Goal: Task Accomplishment & Management: Manage account settings

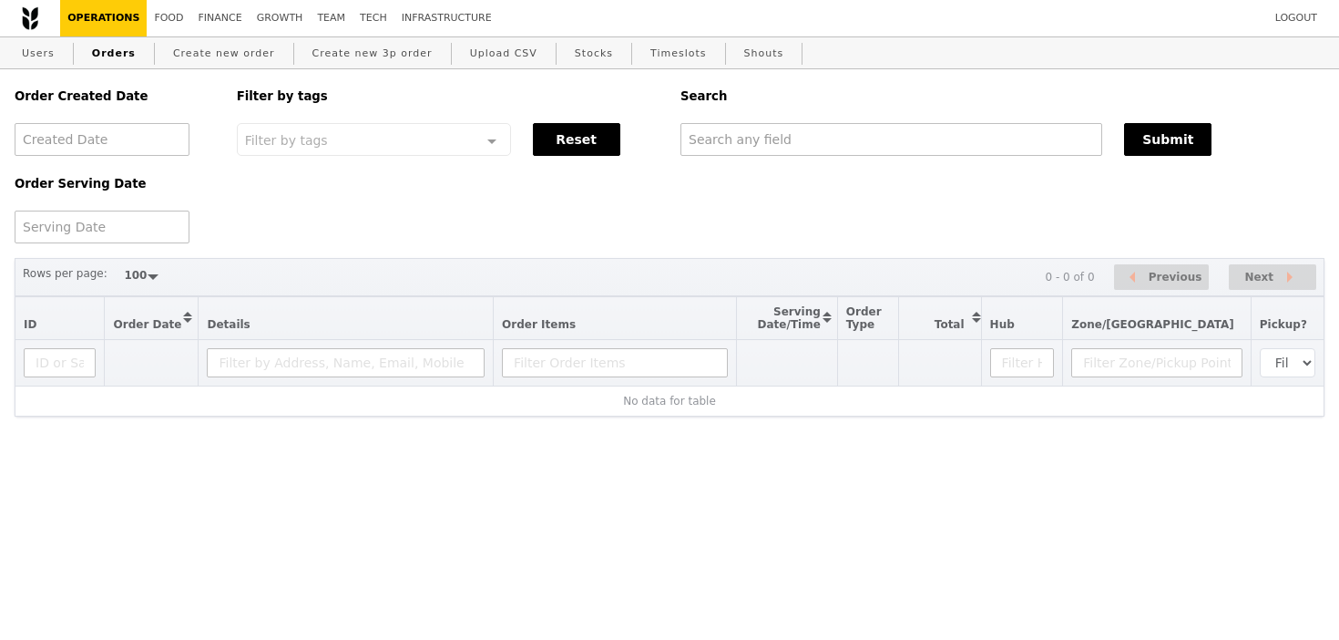
select select "100"
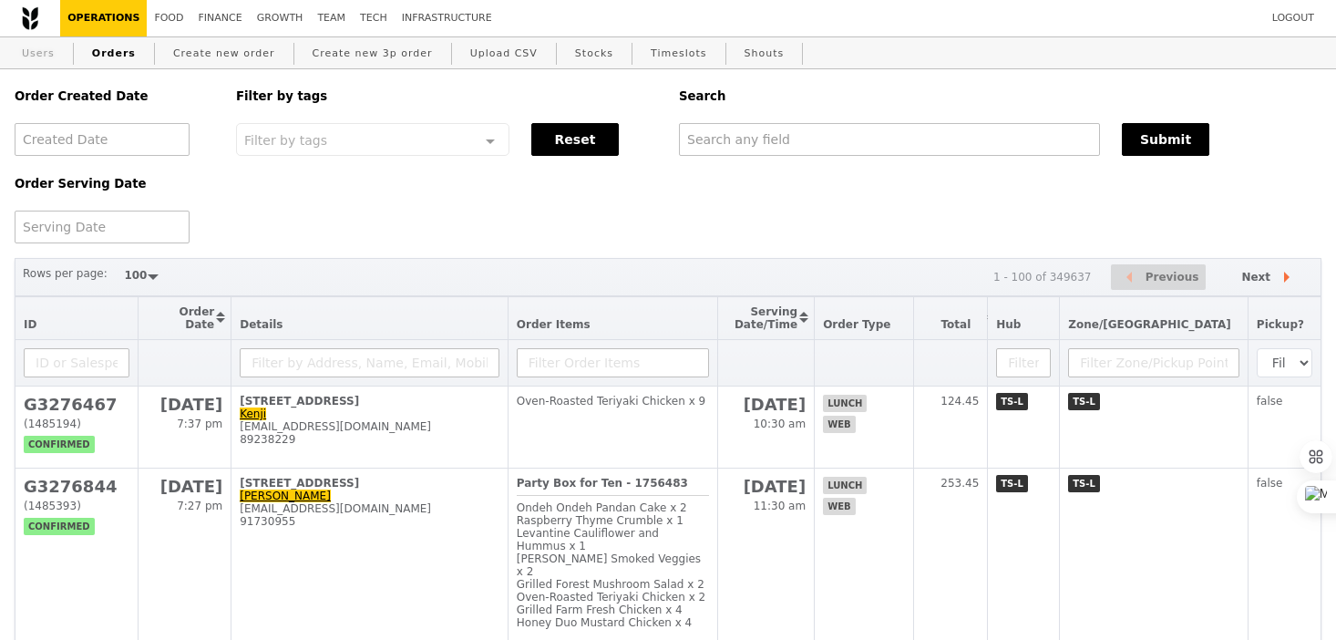
click at [51, 52] on link "Users" at bounding box center [38, 53] width 47 height 33
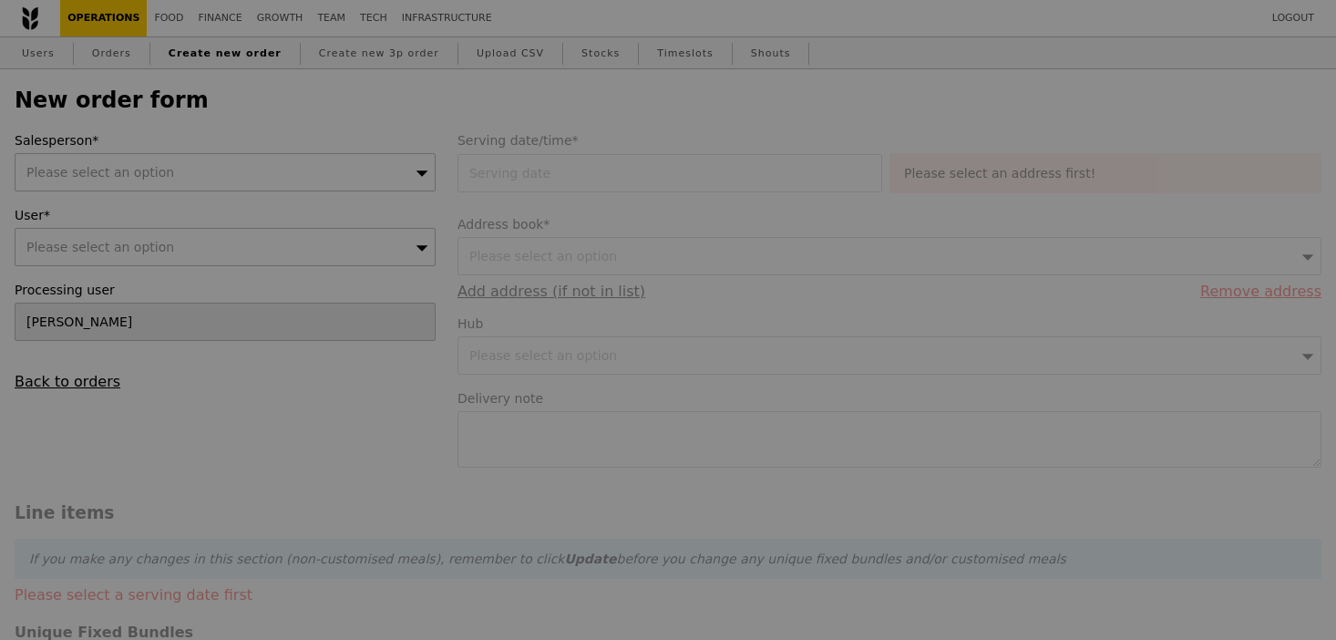
type input "Confirm"
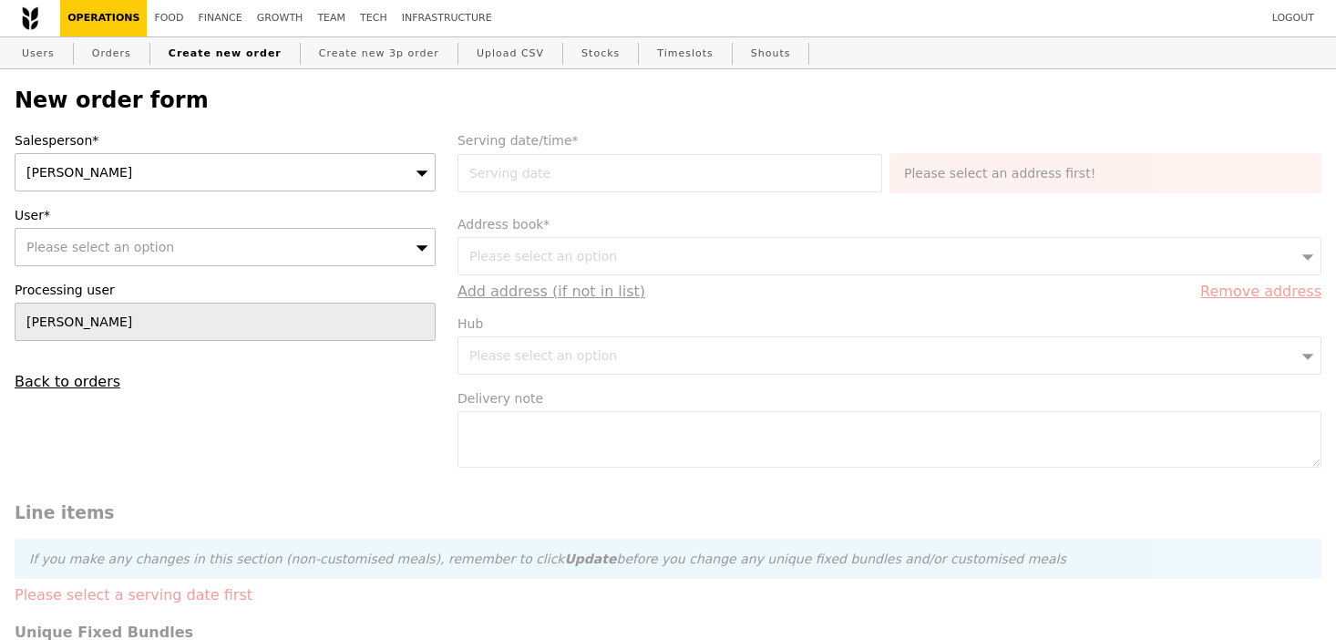
click at [260, 172] on div "Sherlyn" at bounding box center [225, 172] width 421 height 38
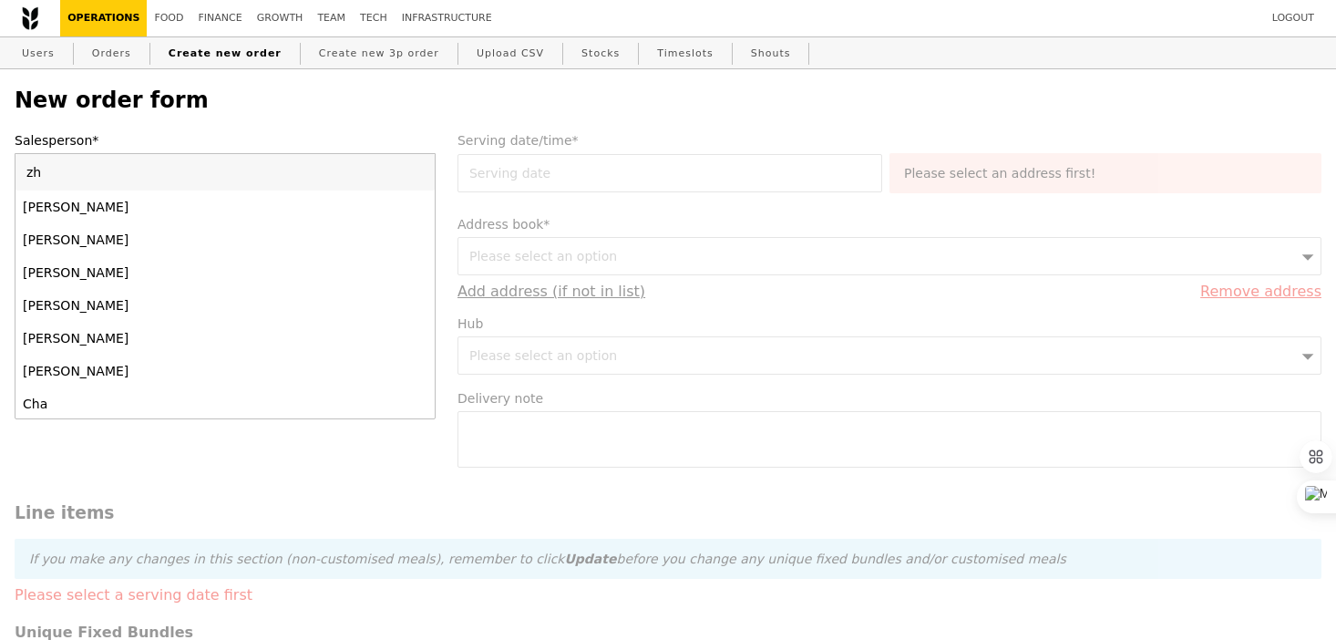
type input "zhe"
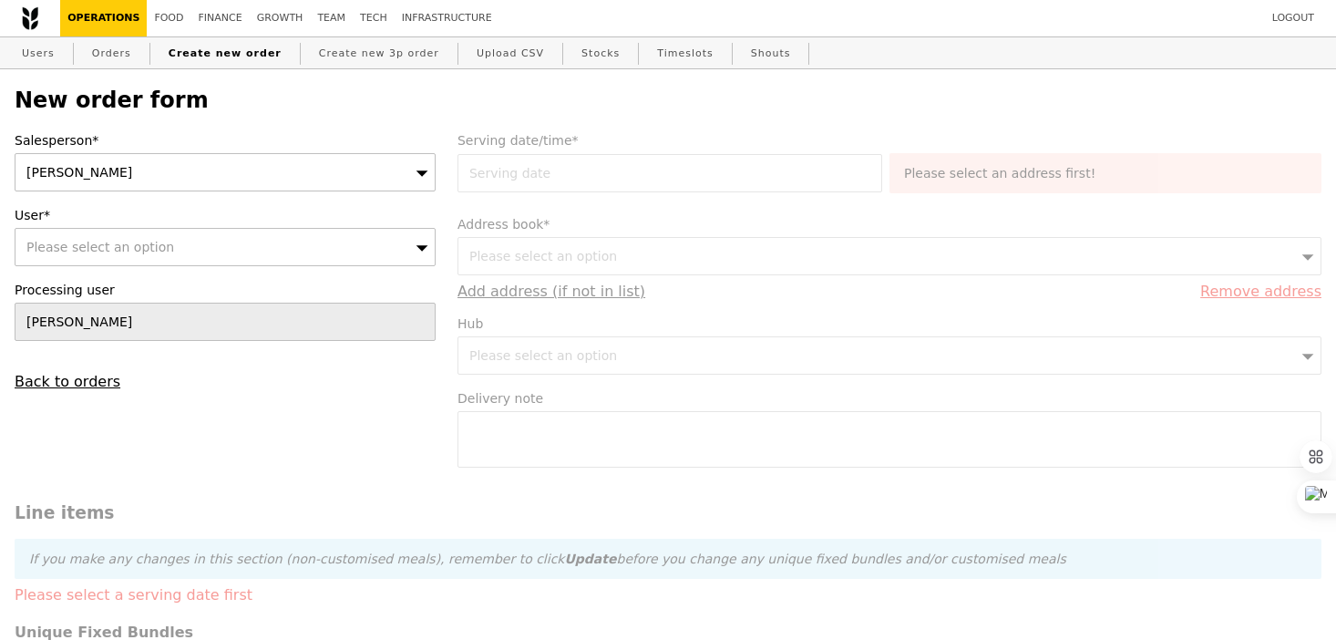
click at [271, 232] on div "Please select an option" at bounding box center [225, 247] width 421 height 38
type input "karen.choong@servicenow.com"
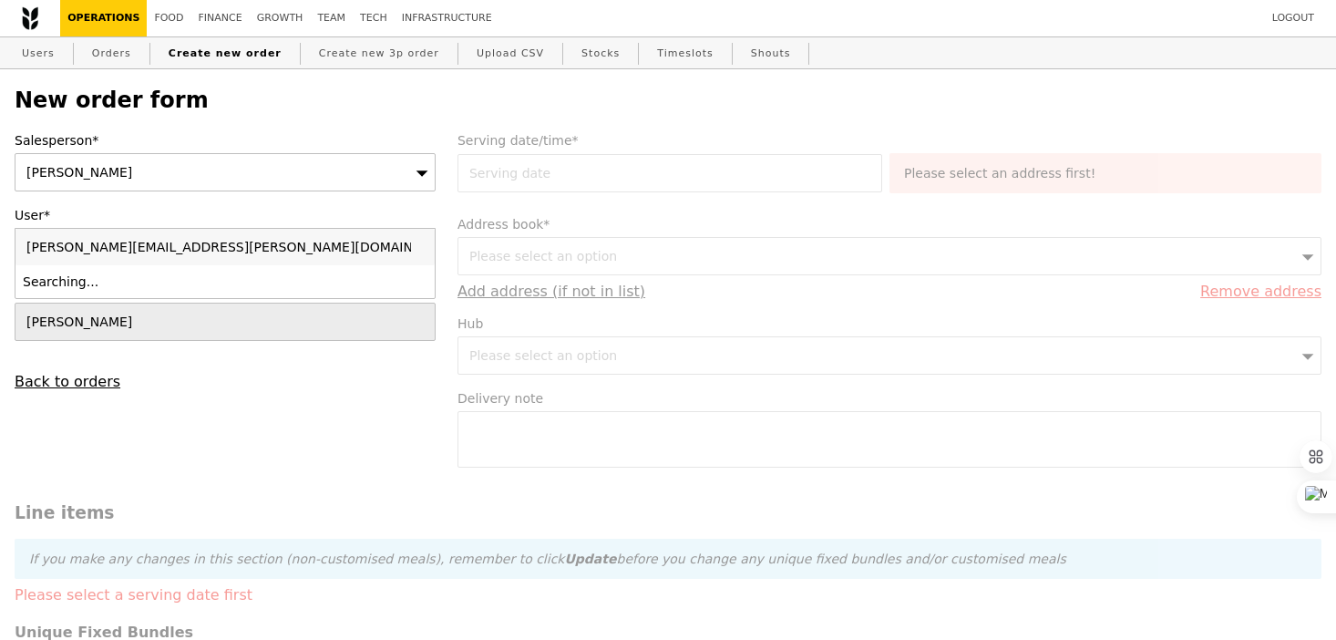
type input "Confirm"
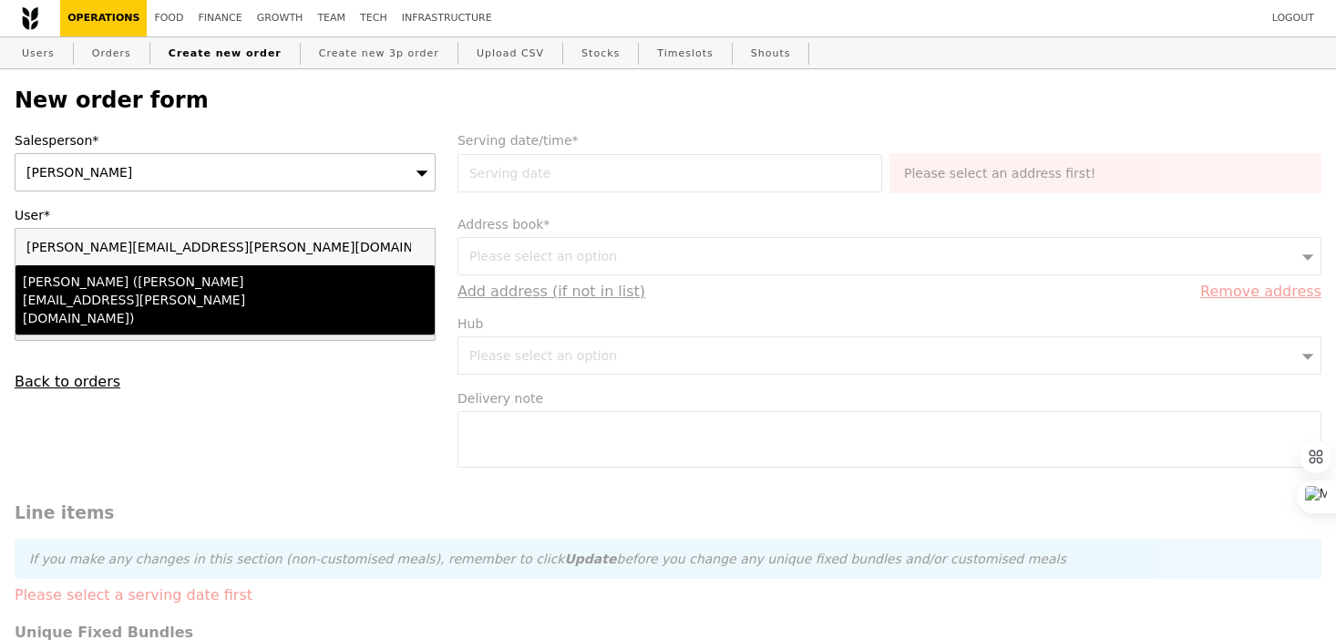
type input "karen.choong@servicenow.com"
click at [272, 284] on div "Karen (karen.choong@servicenow.com)" at bounding box center [174, 299] width 303 height 55
type input "Loading..."
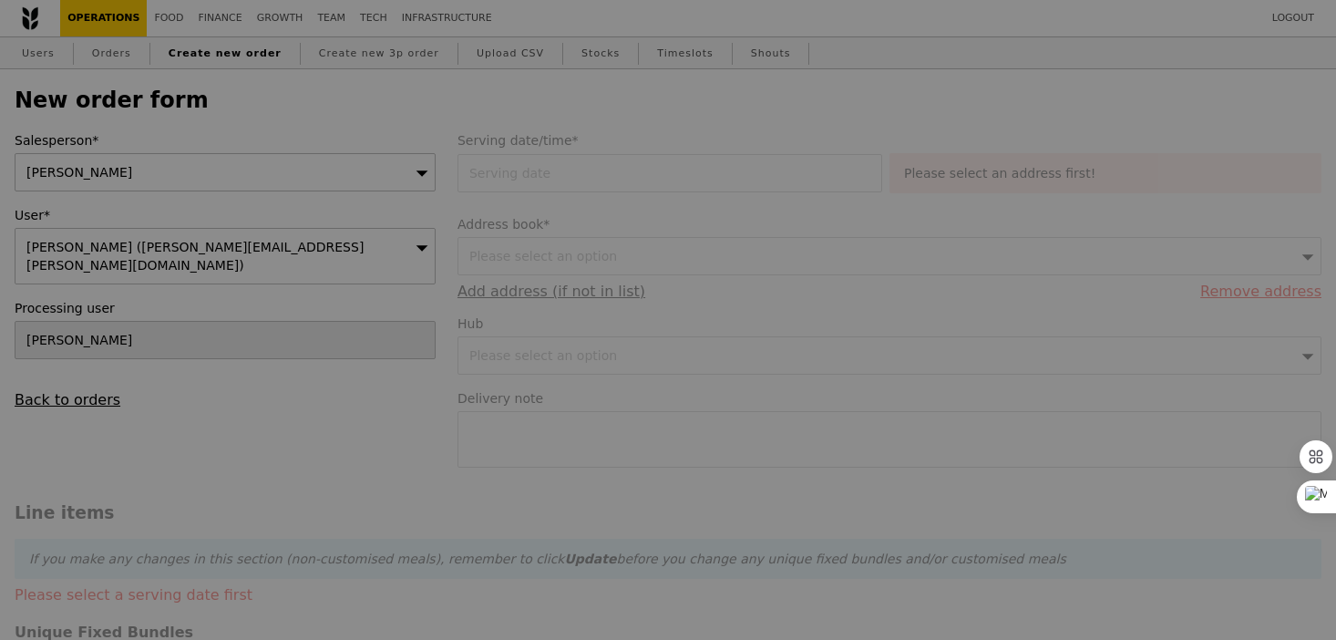
type input "1.79"
type input "1.95"
type input "10.18"
type input "11.10"
type input "13.05"
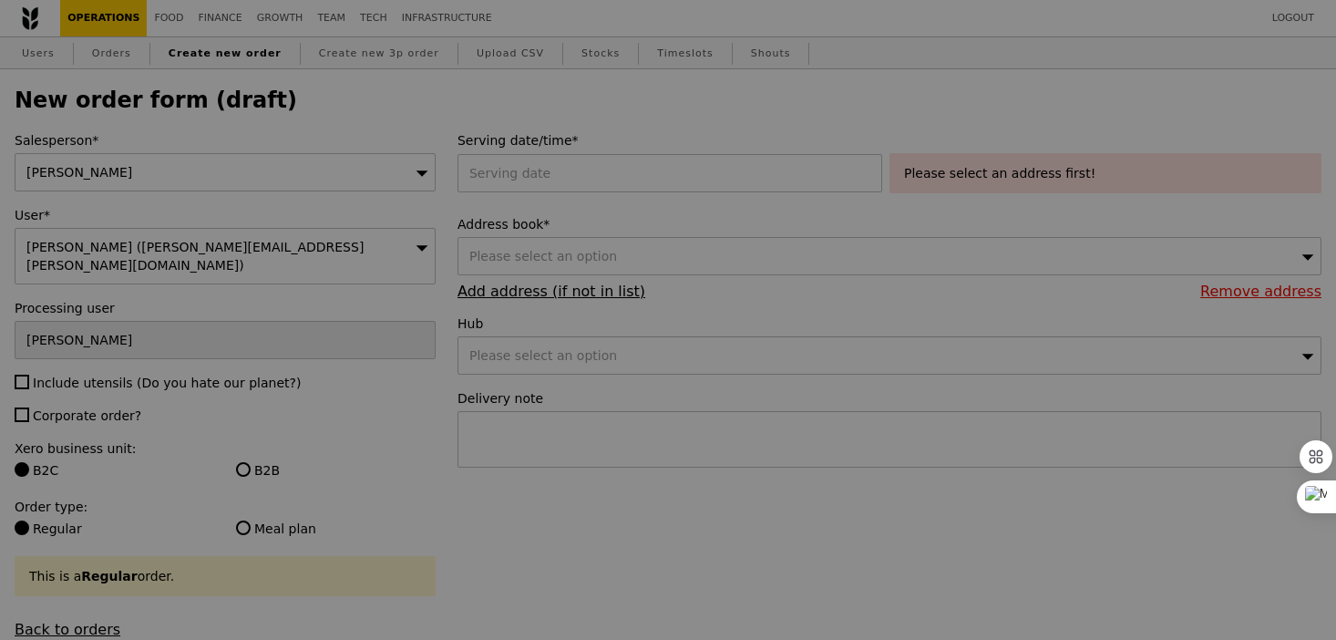
type input "Confirm"
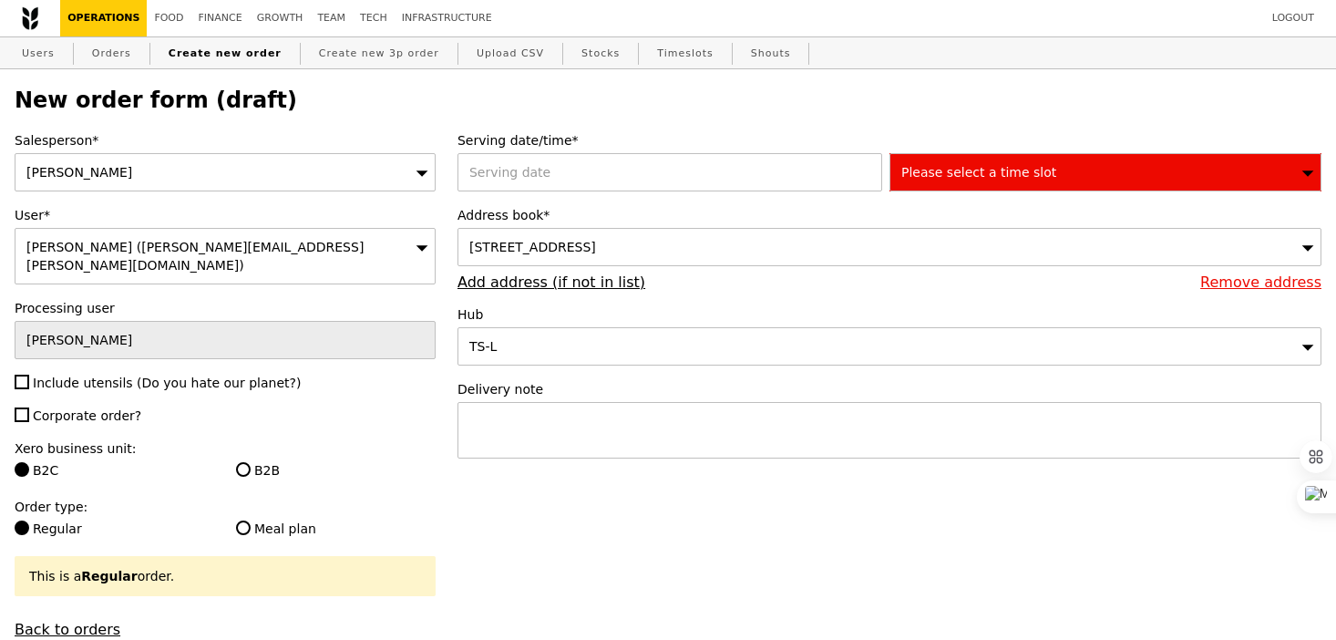
click at [96, 375] on span "Include utensils (Do you hate our planet?)" at bounding box center [167, 382] width 268 height 15
click at [29, 374] on input "Include utensils (Do you hate our planet?)" at bounding box center [22, 381] width 15 height 15
checkbox input "true"
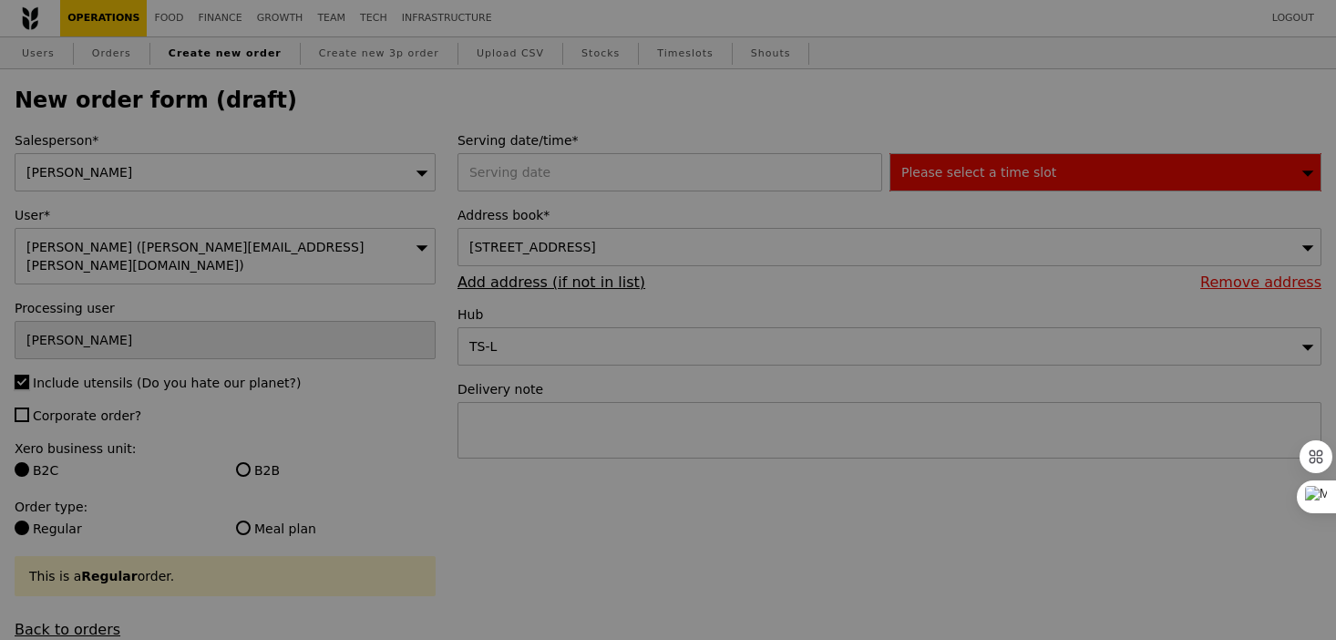
type input "Confirm"
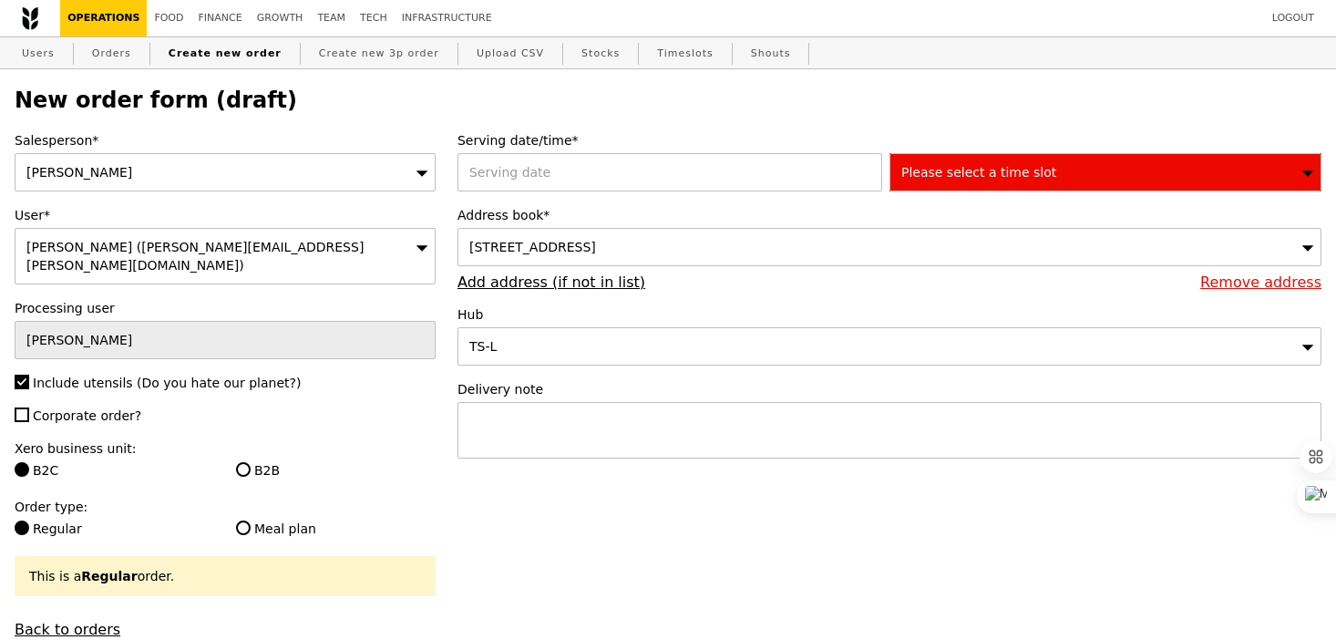
click at [101, 408] on span "Corporate order?" at bounding box center [87, 415] width 108 height 15
click at [29, 407] on input "Corporate order?" at bounding box center [22, 414] width 15 height 15
checkbox input "true"
click at [247, 462] on input "B2B" at bounding box center [243, 469] width 15 height 15
radio input "true"
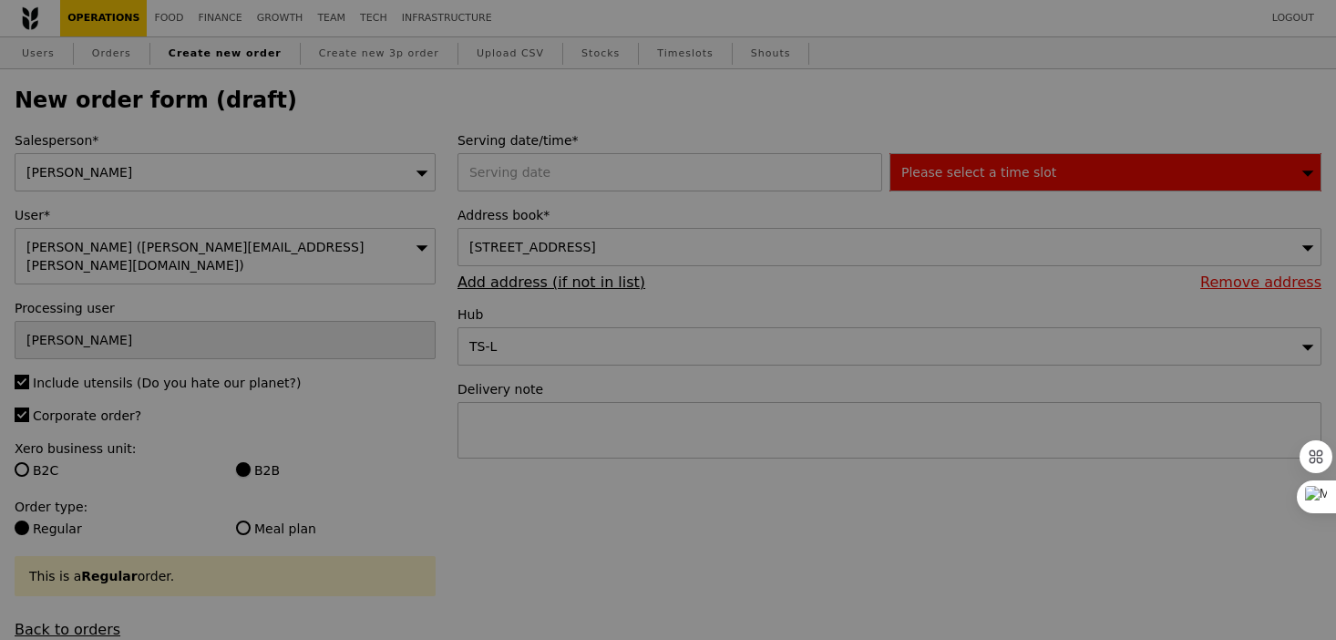
type input "Confirm"
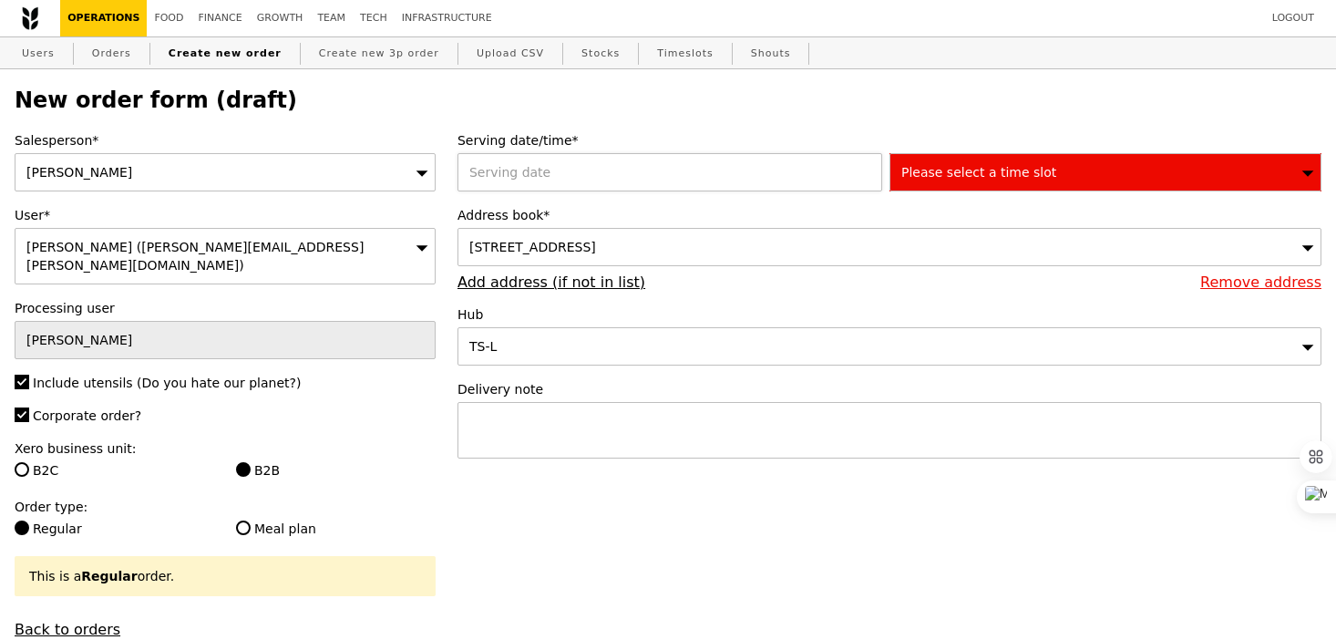
click at [533, 179] on div at bounding box center [673, 172] width 432 height 38
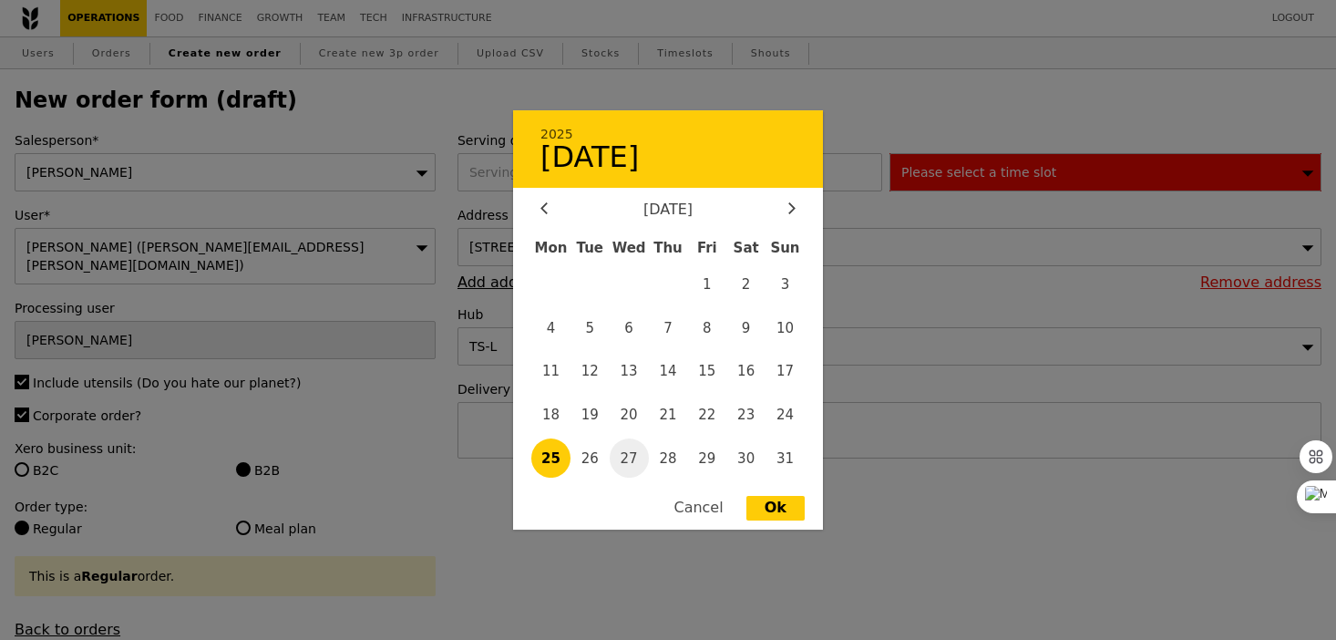
click at [624, 467] on span "27" at bounding box center [629, 457] width 39 height 39
type input "27 Aug 2025"
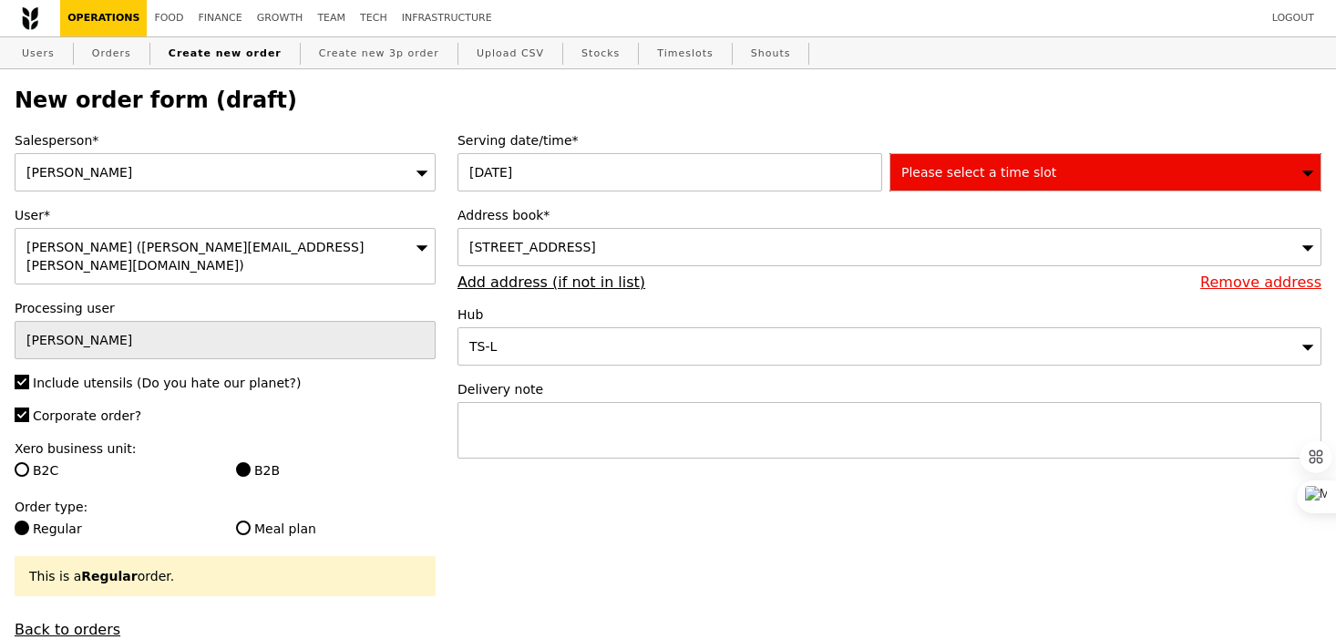
click at [596, 251] on span "6 Temasek Boulevard, #44-02, Singapore 038986" at bounding box center [532, 247] width 127 height 15
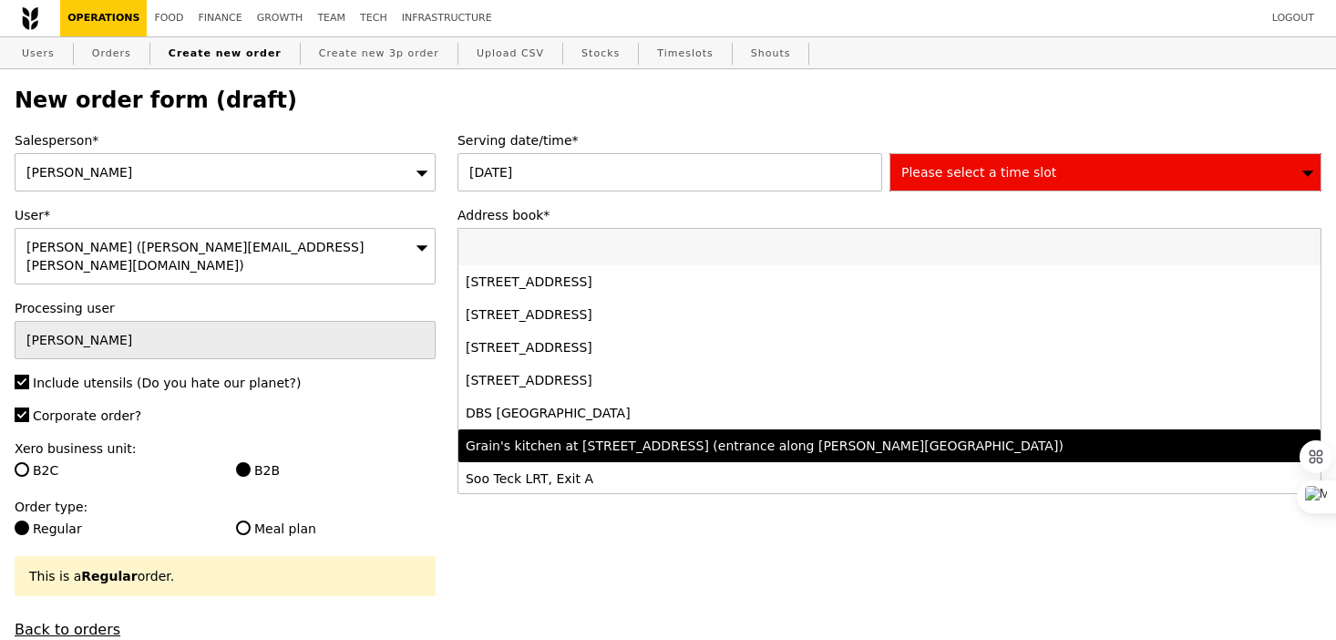
click at [677, 429] on li "Grain's kitchen at 5 Burn Road #05-01 (entrance along Harrison Road)" at bounding box center [889, 445] width 862 height 33
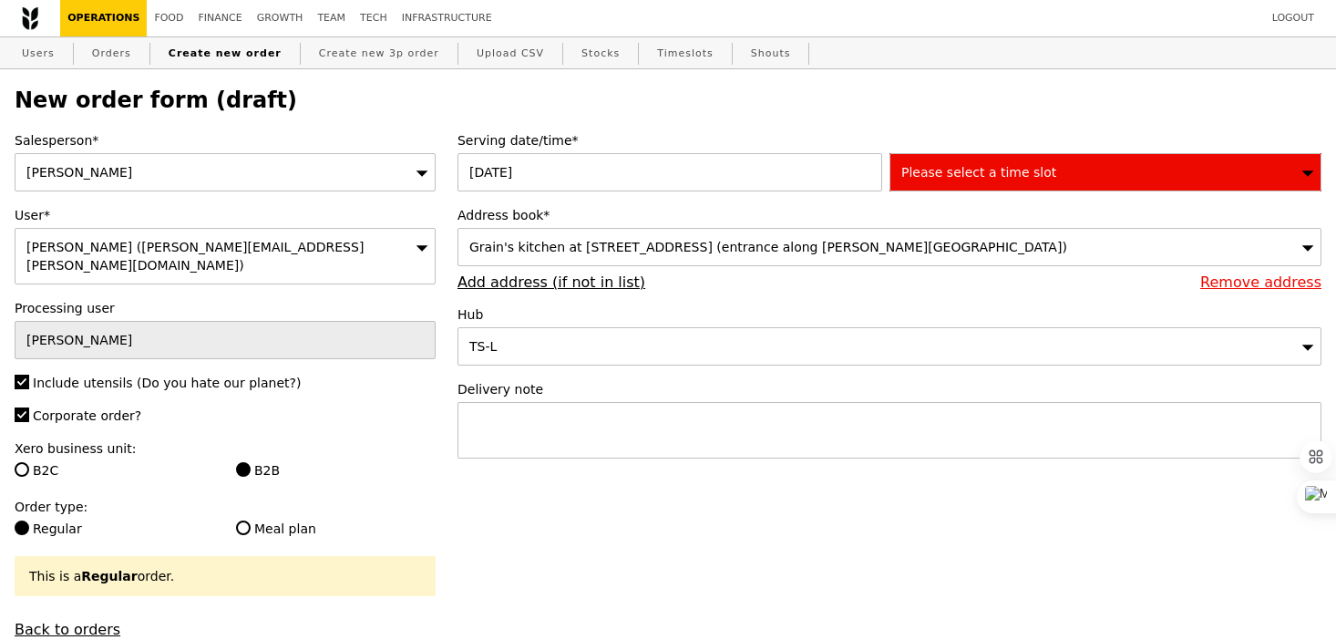
click at [1012, 174] on span "Please select a time slot" at bounding box center [978, 172] width 155 height 15
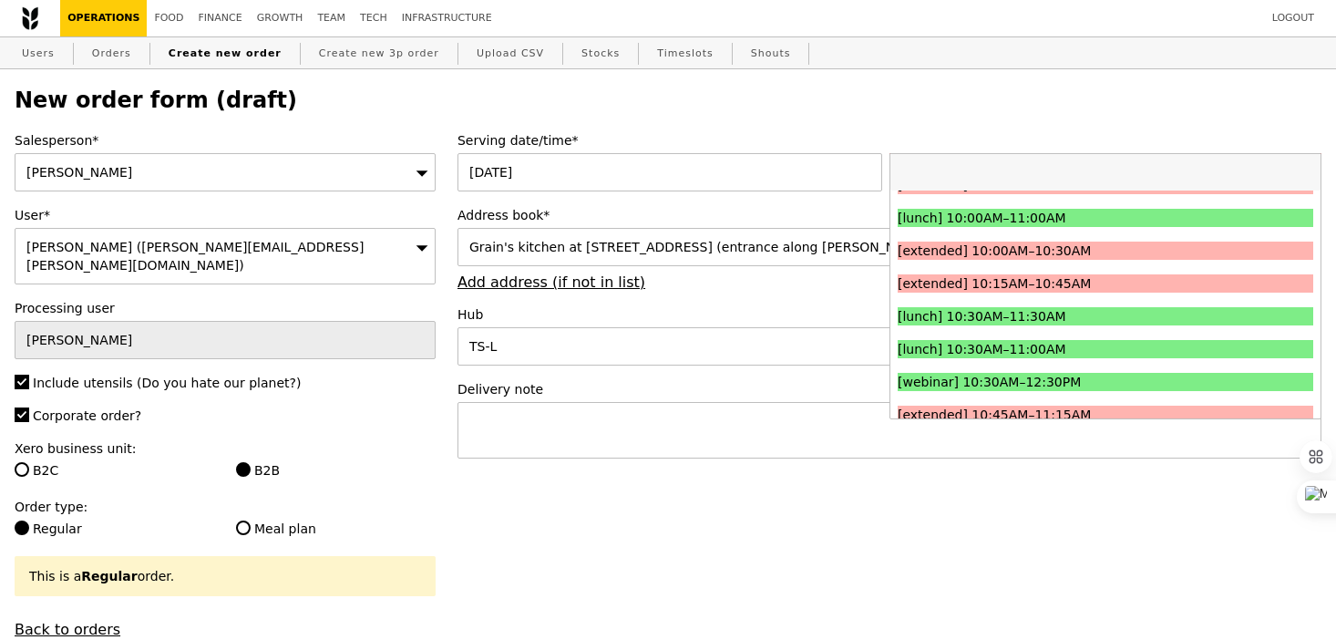
scroll to position [354, 0]
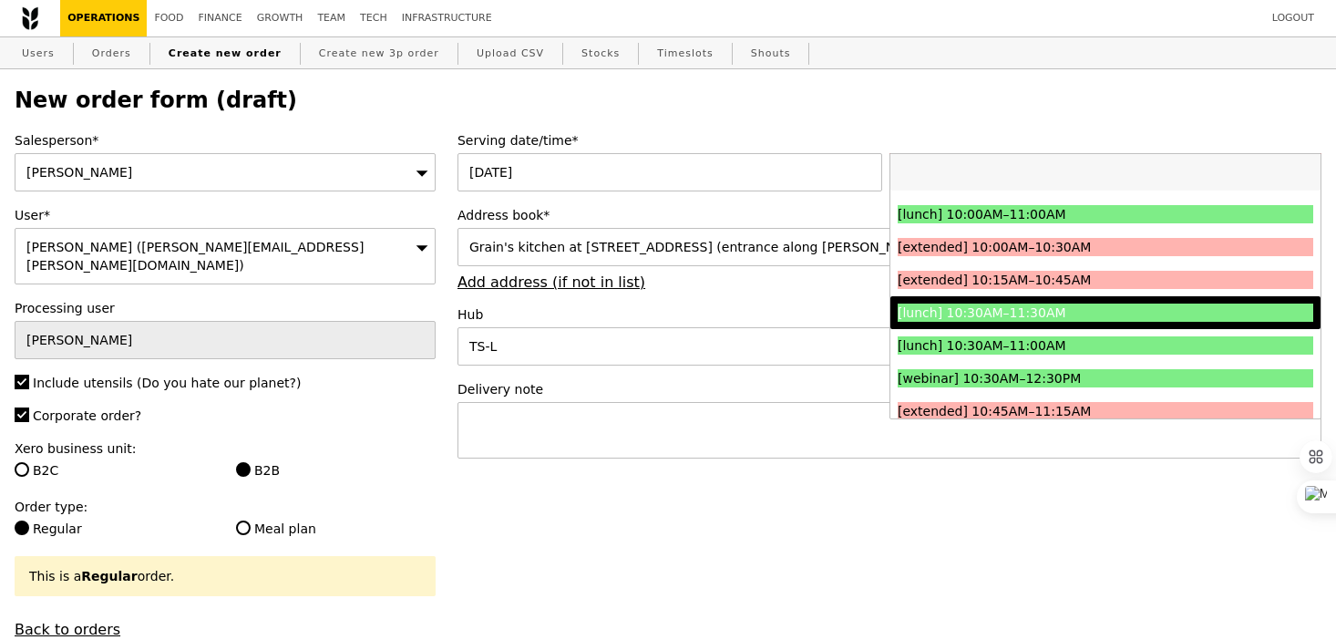
click at [1009, 308] on div "[lunch] 10:30AM–11:30AM" at bounding box center [1053, 312] width 312 height 18
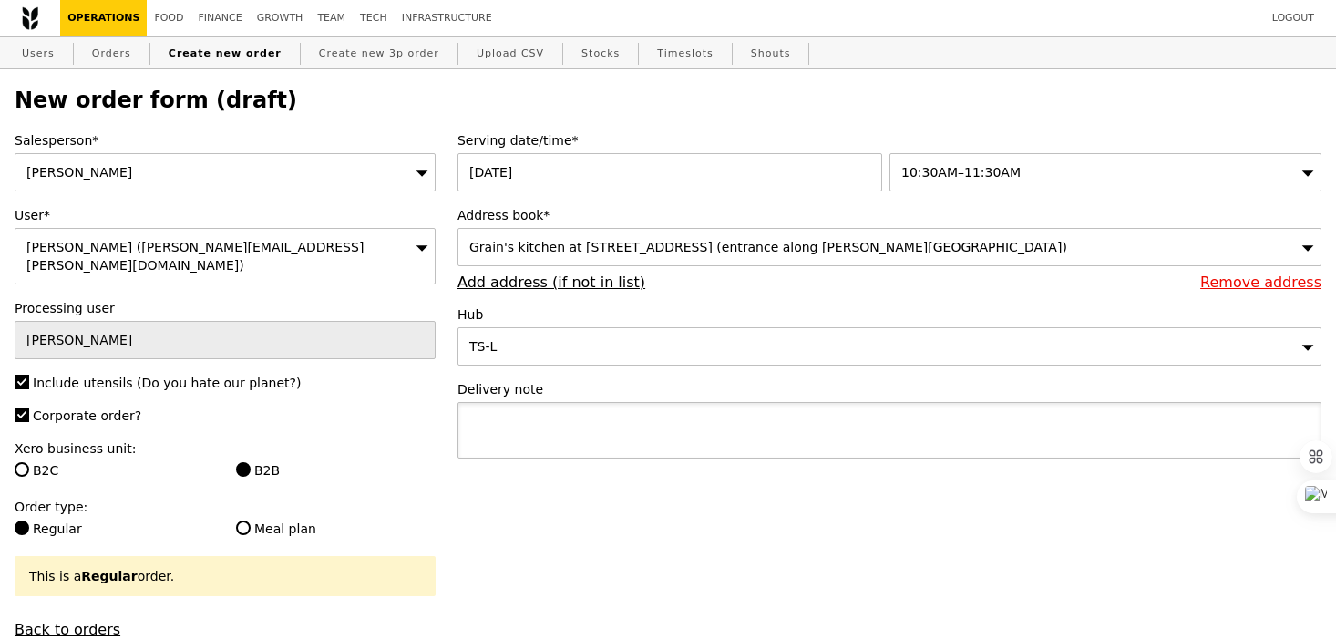
click at [817, 445] on textarea at bounding box center [889, 430] width 864 height 56
type input "Confirm"
type textarea "P"
paste textarea "P6963"
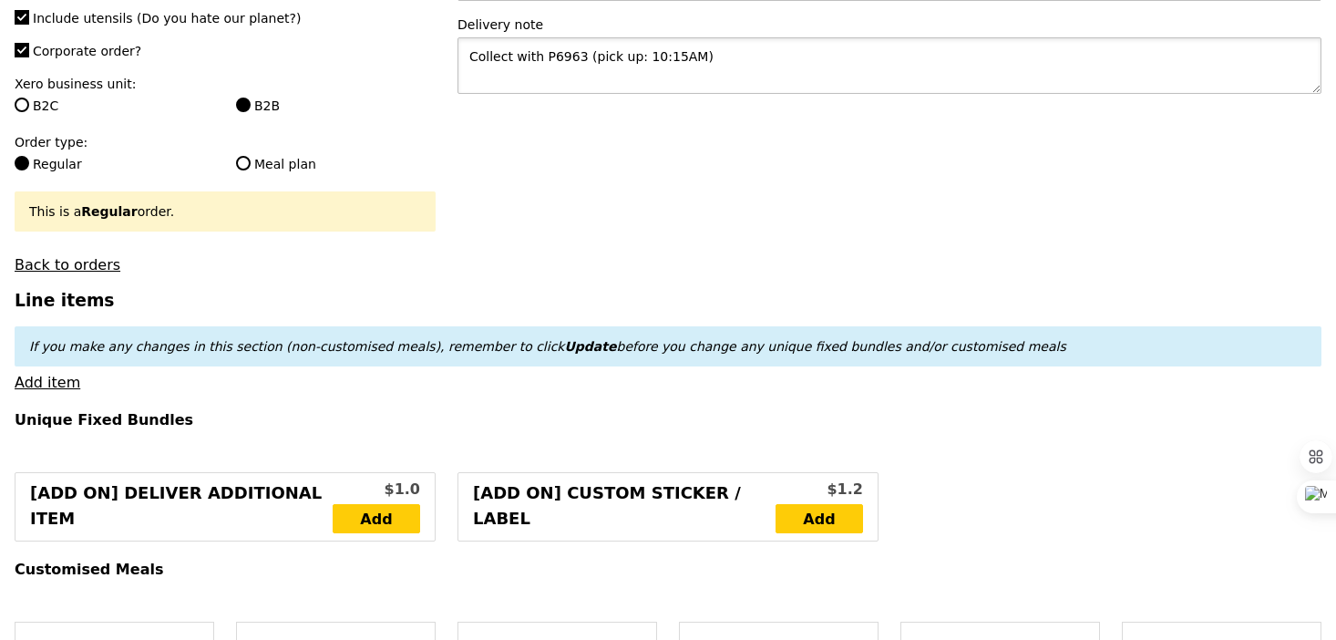
scroll to position [395, 0]
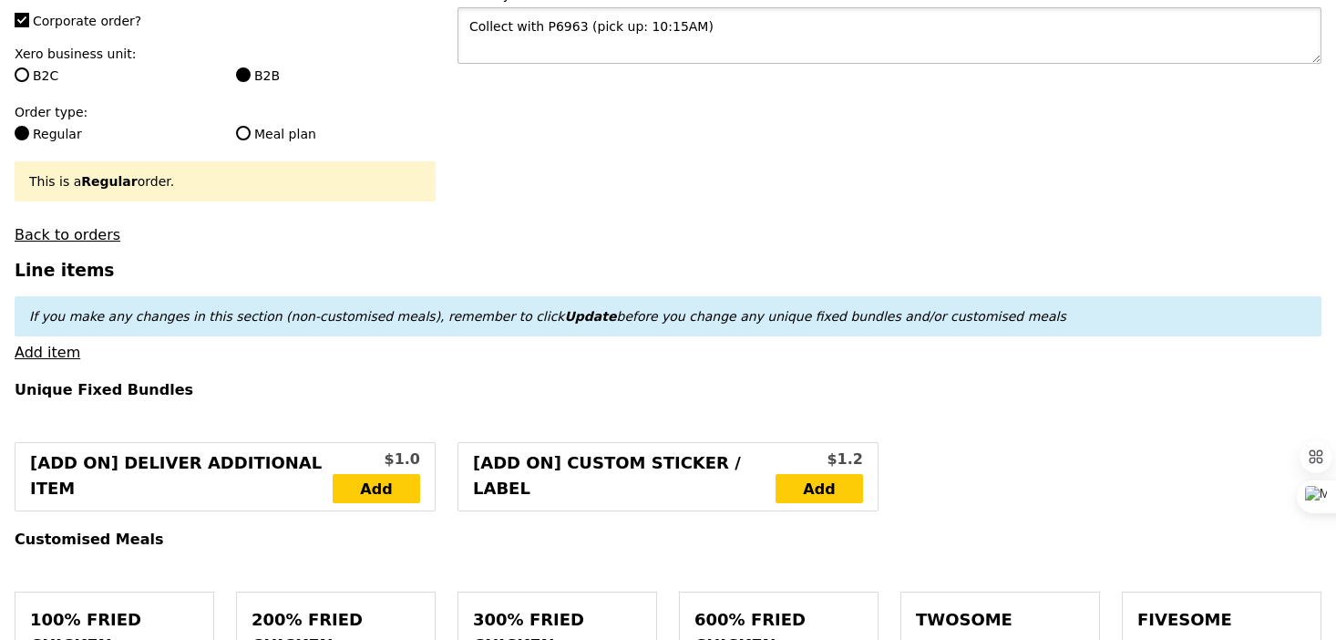
type textarea "Collect with P6963 (pick up: 10:15AM)"
type input "Confirm"
click at [38, 343] on link "Add item" at bounding box center [48, 351] width 66 height 17
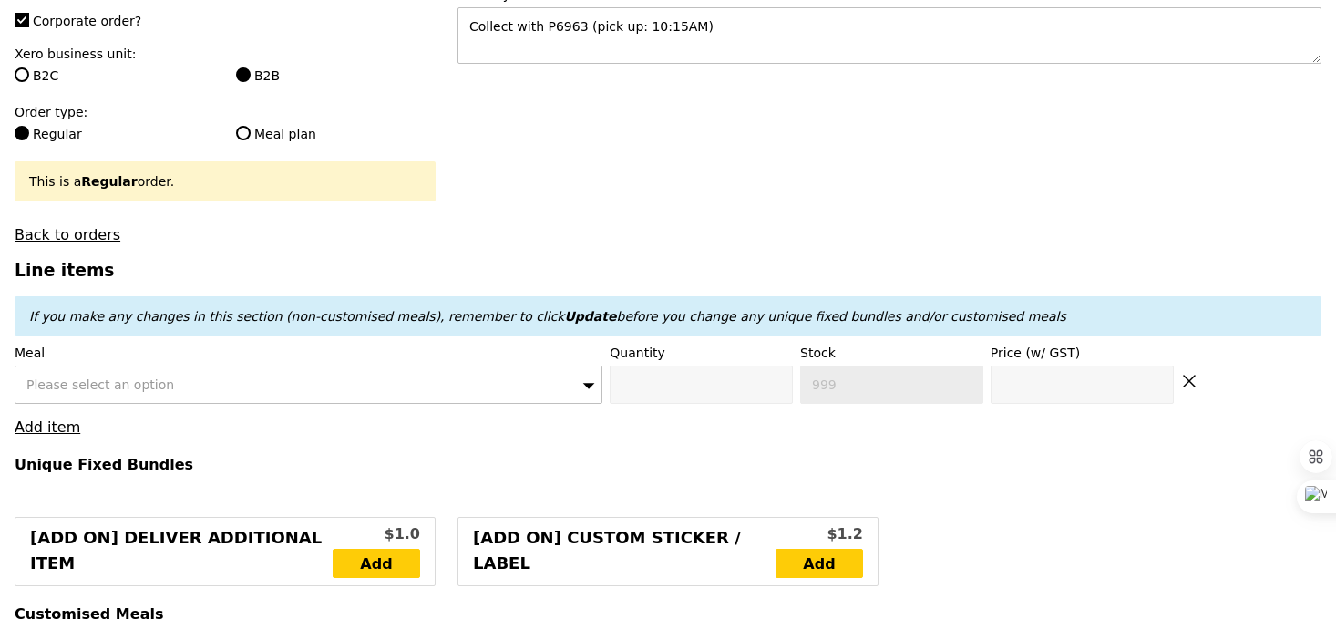
click at [58, 365] on div "Please select an option" at bounding box center [309, 384] width 588 height 38
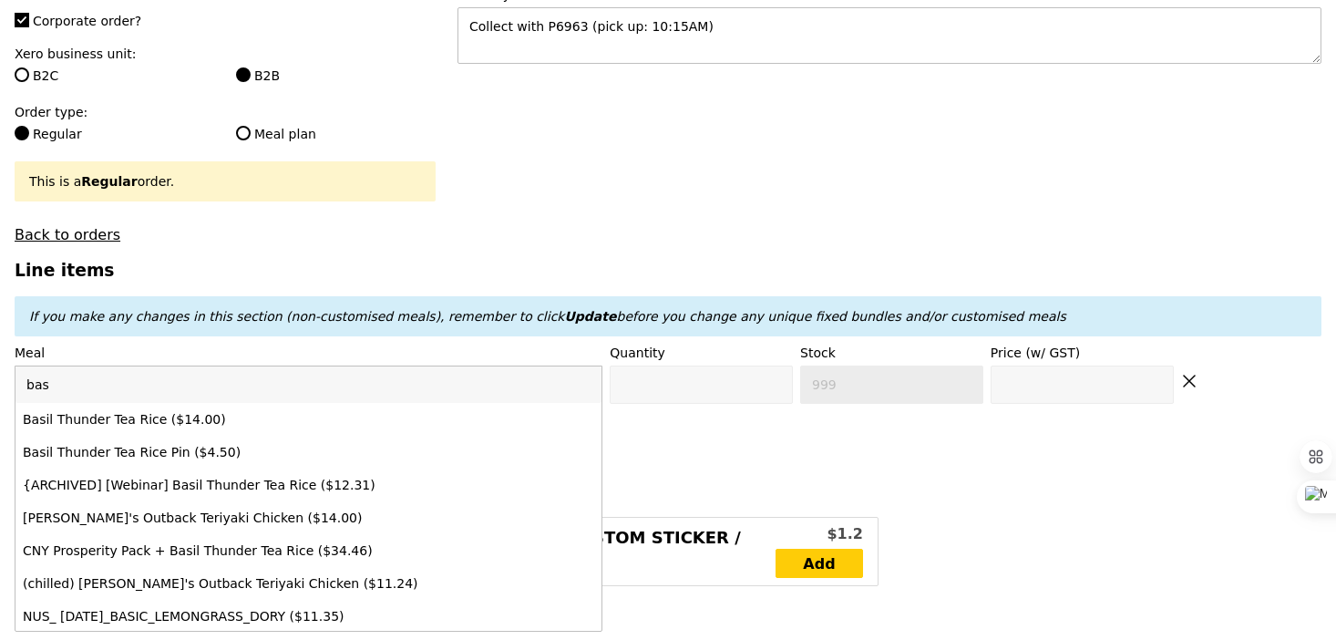
type input "basi"
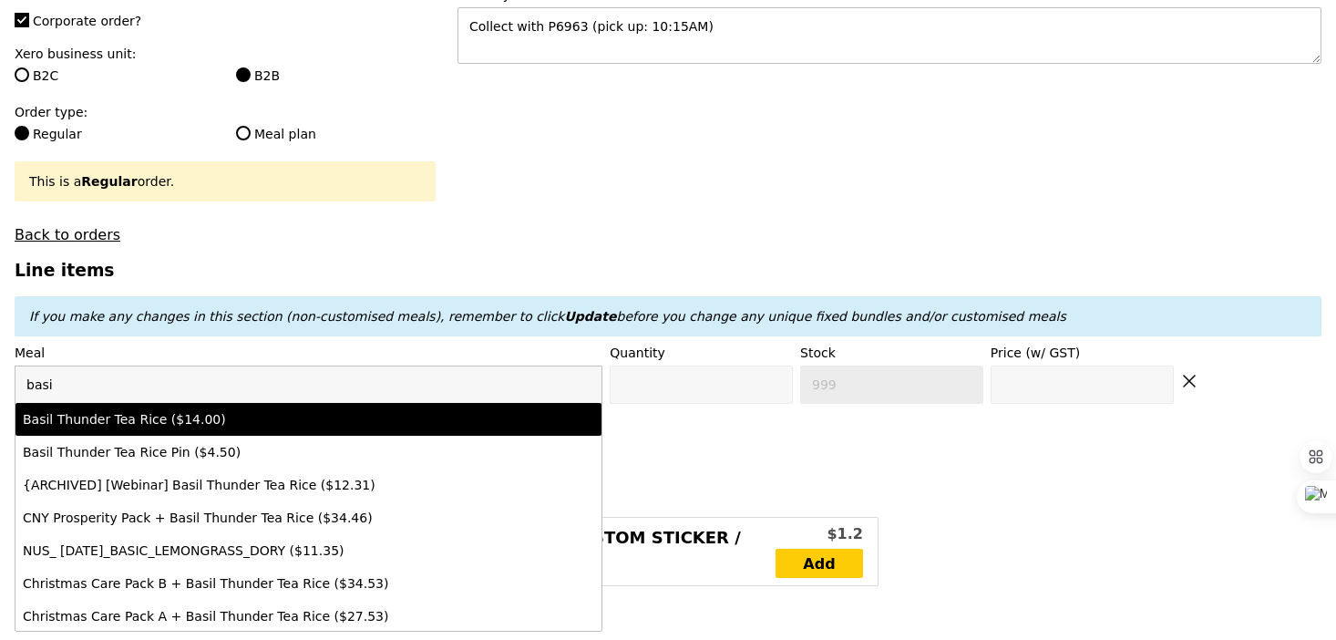
type input "Confirm anyway"
type input "0"
type input "490"
type input "14.0"
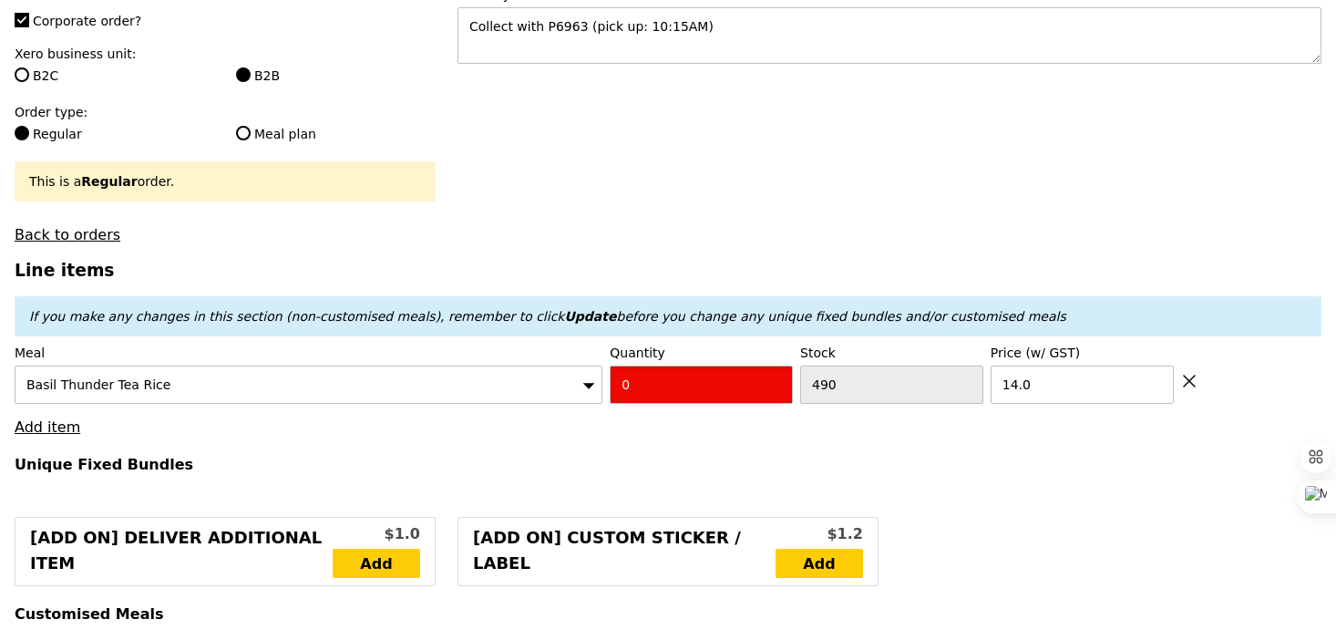
type input "Confirm"
type input "3"
type input "Loading..."
type input "42.00"
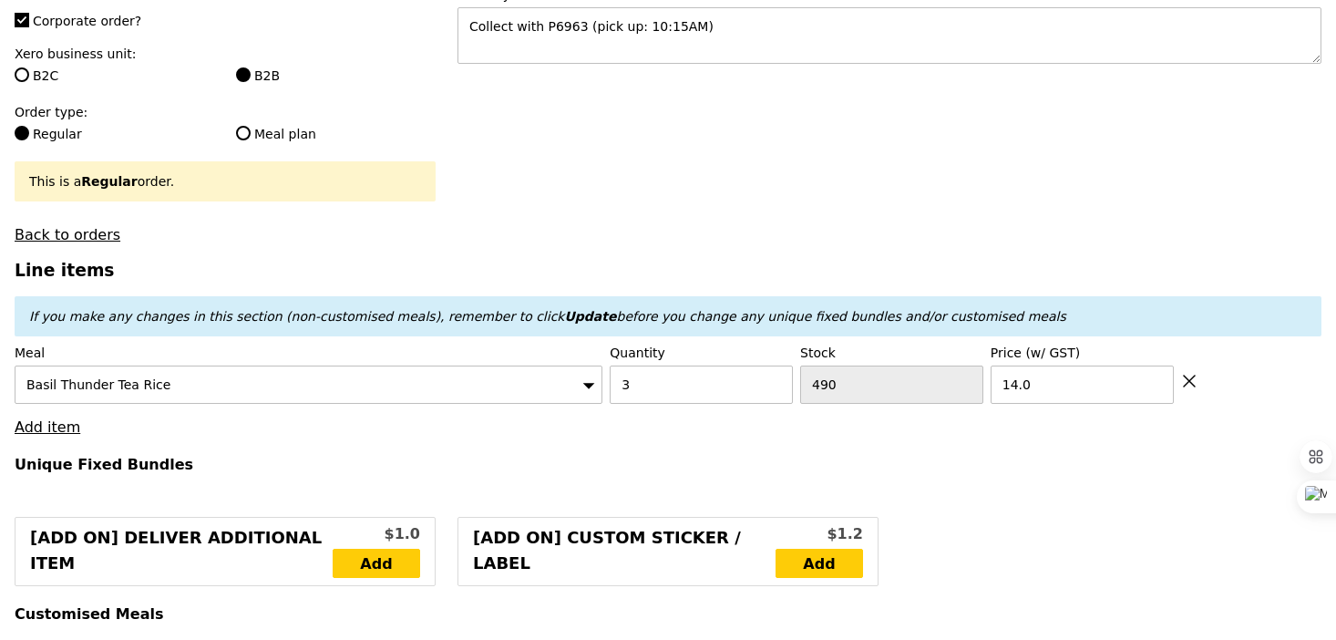
type input "0.00"
type input "42.00"
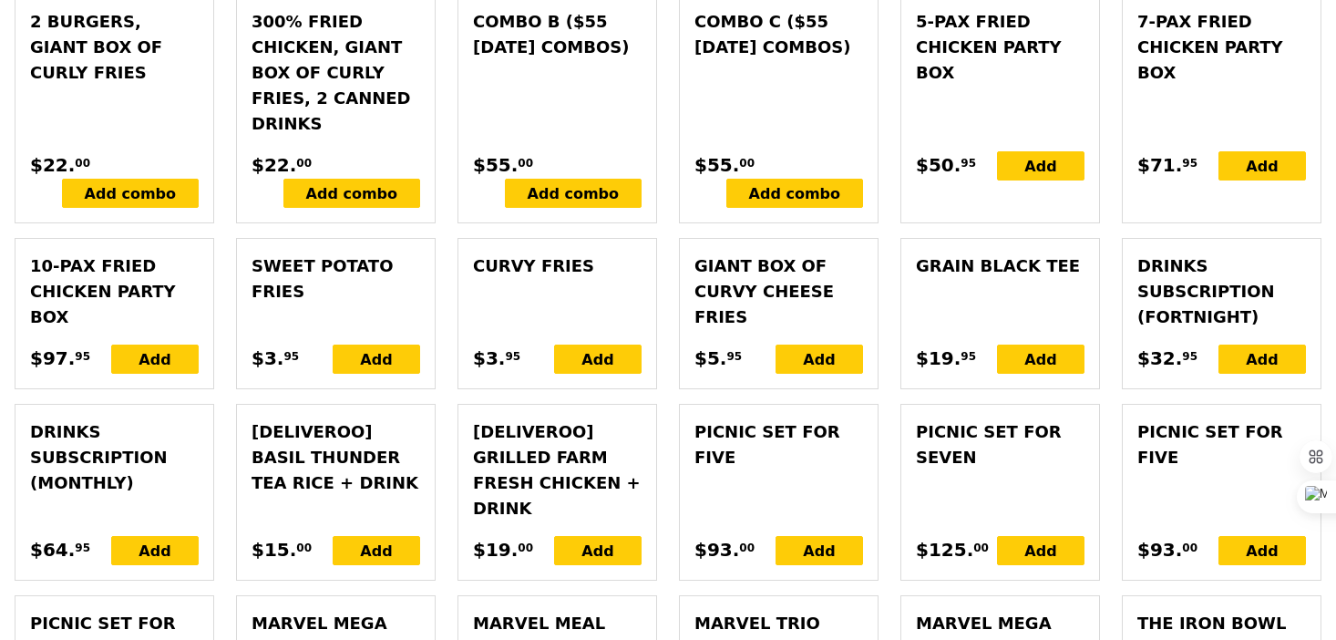
scroll to position [4910, 0]
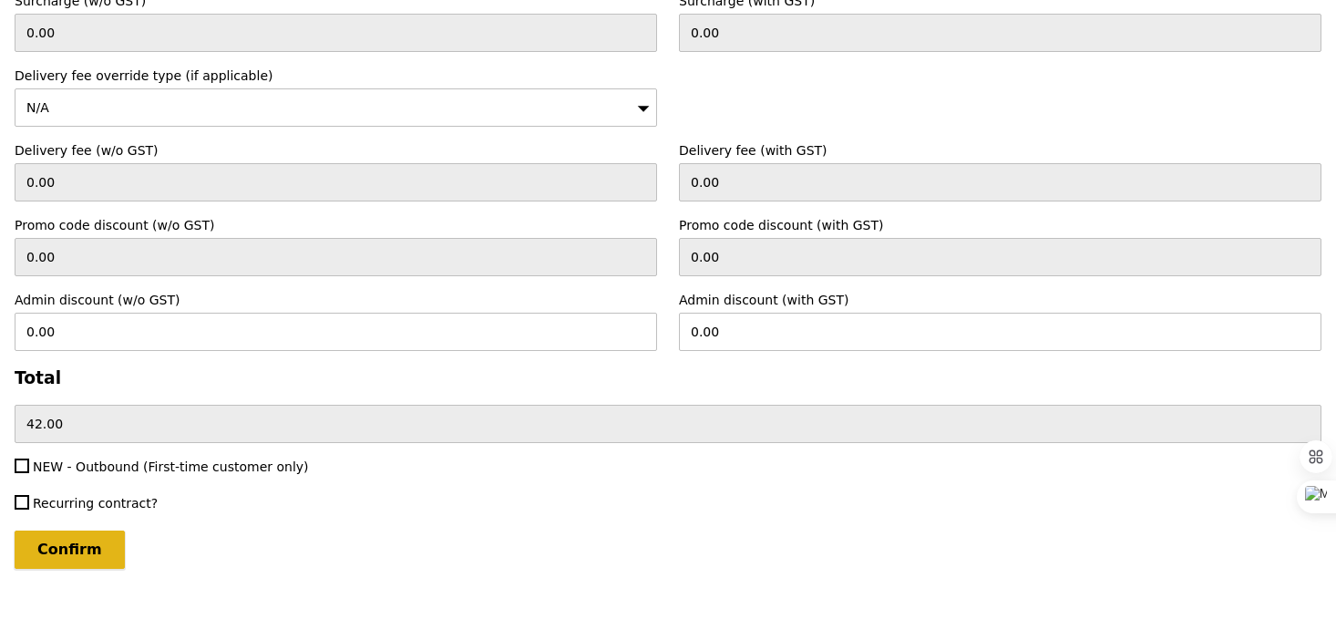
click at [80, 540] on input "Confirm" at bounding box center [70, 549] width 110 height 38
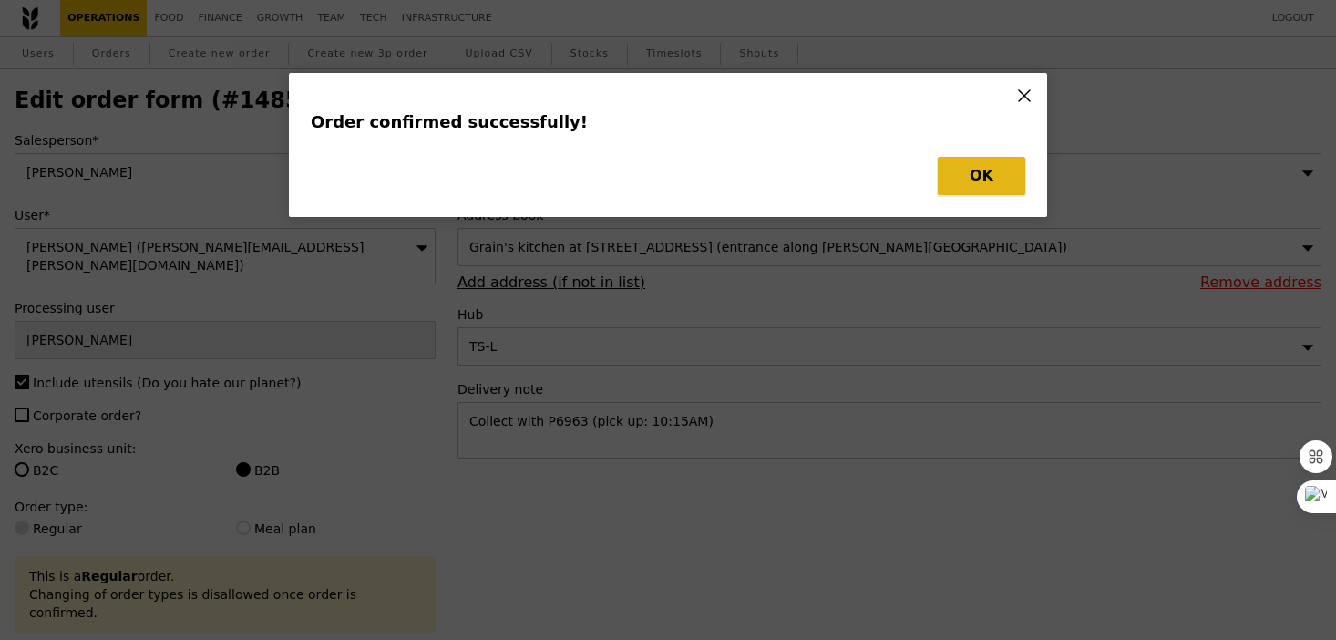
click at [951, 176] on button "OK" at bounding box center [981, 176] width 87 height 38
type input "Loading..."
checkbox input "false"
type input "14.00"
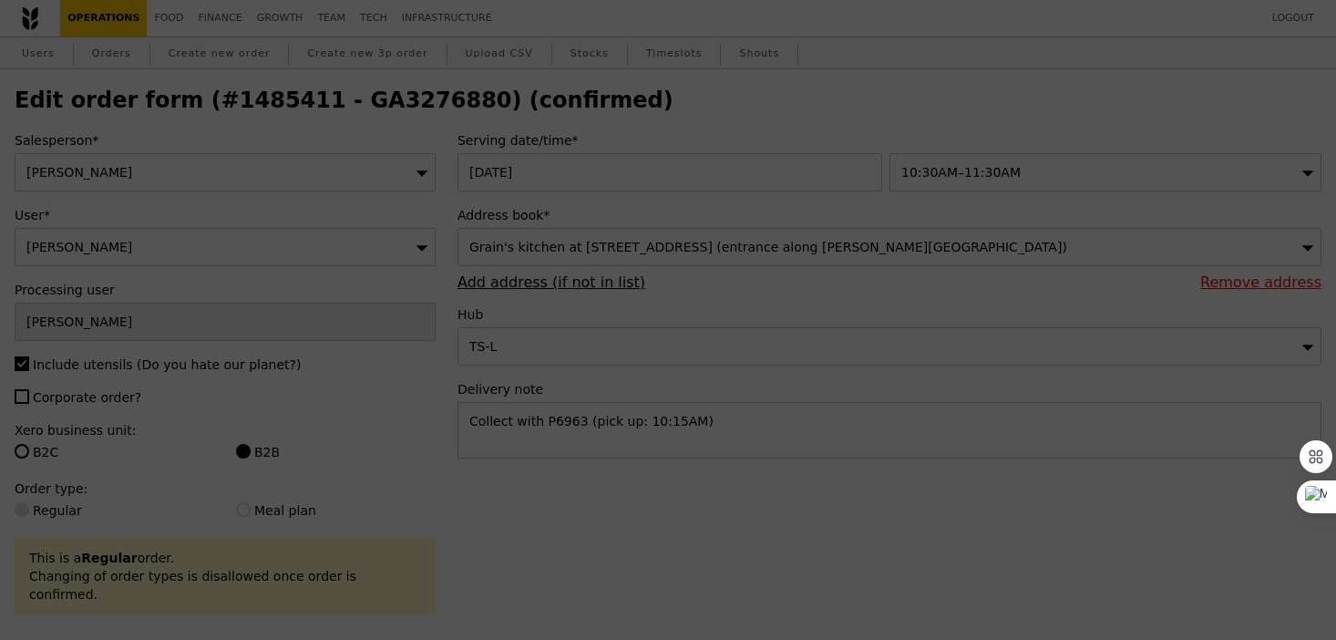
type input "487"
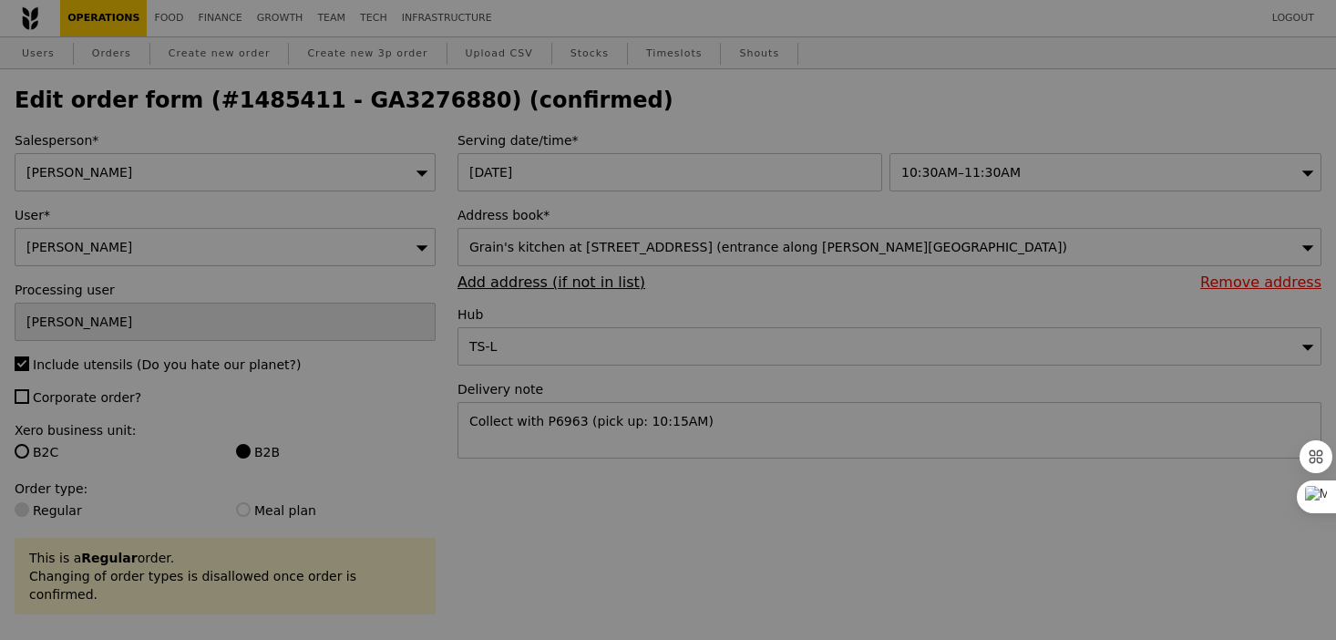
type input "Update"
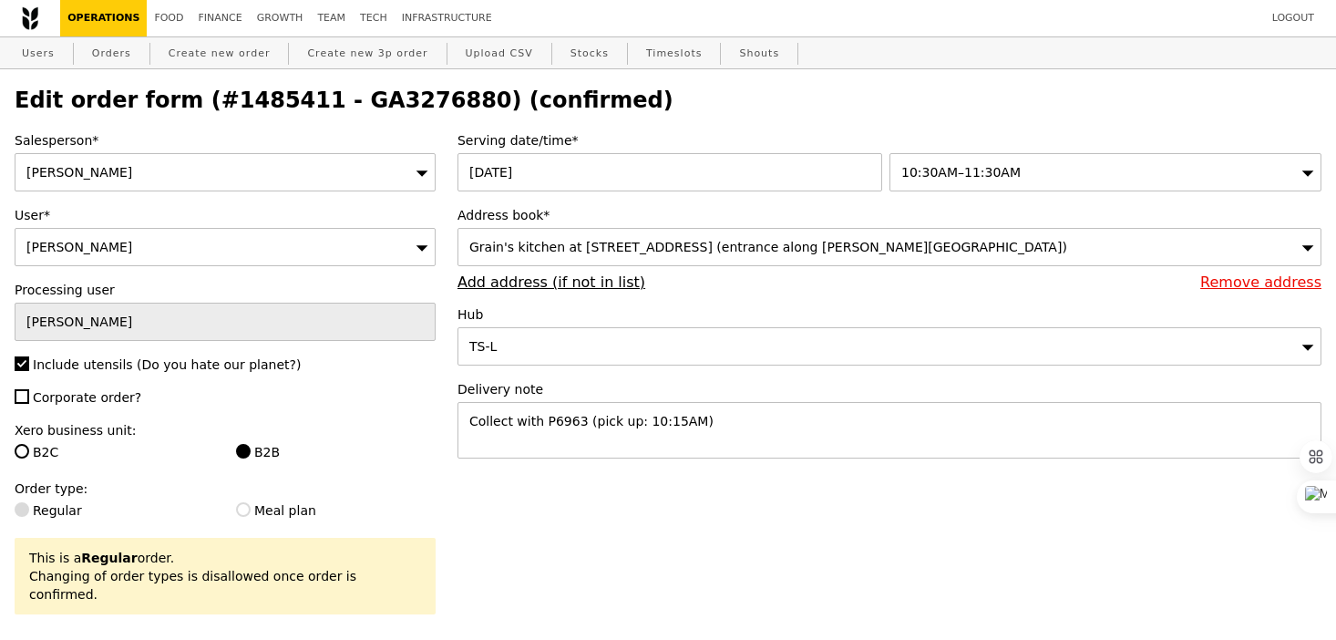
click at [377, 94] on h2 "Edit order form (#1485411 - GA3276880) (confirmed)" at bounding box center [668, 100] width 1307 height 26
copy h2 "GA3276880"
click at [138, 59] on div "Users Orders Create new order Create new 3p order Upload CSV Stocks Timeslots S…" at bounding box center [668, 53] width 1307 height 33
click at [109, 52] on link "Orders" at bounding box center [112, 53] width 54 height 33
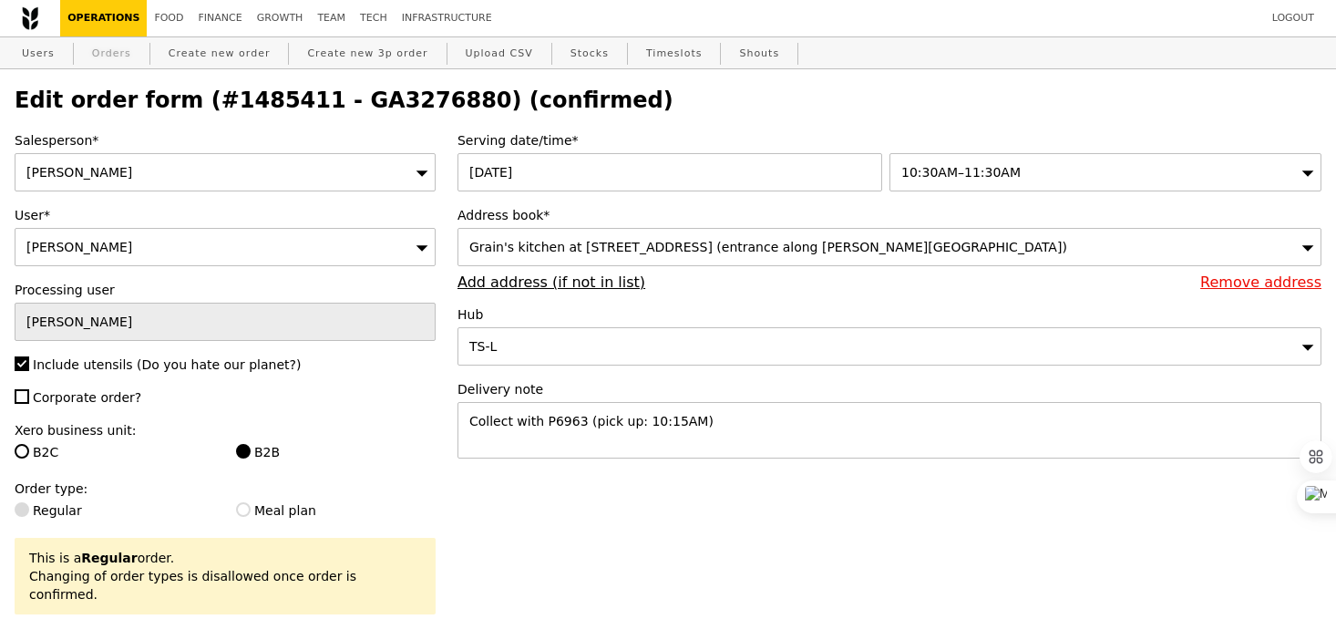
select select "100"
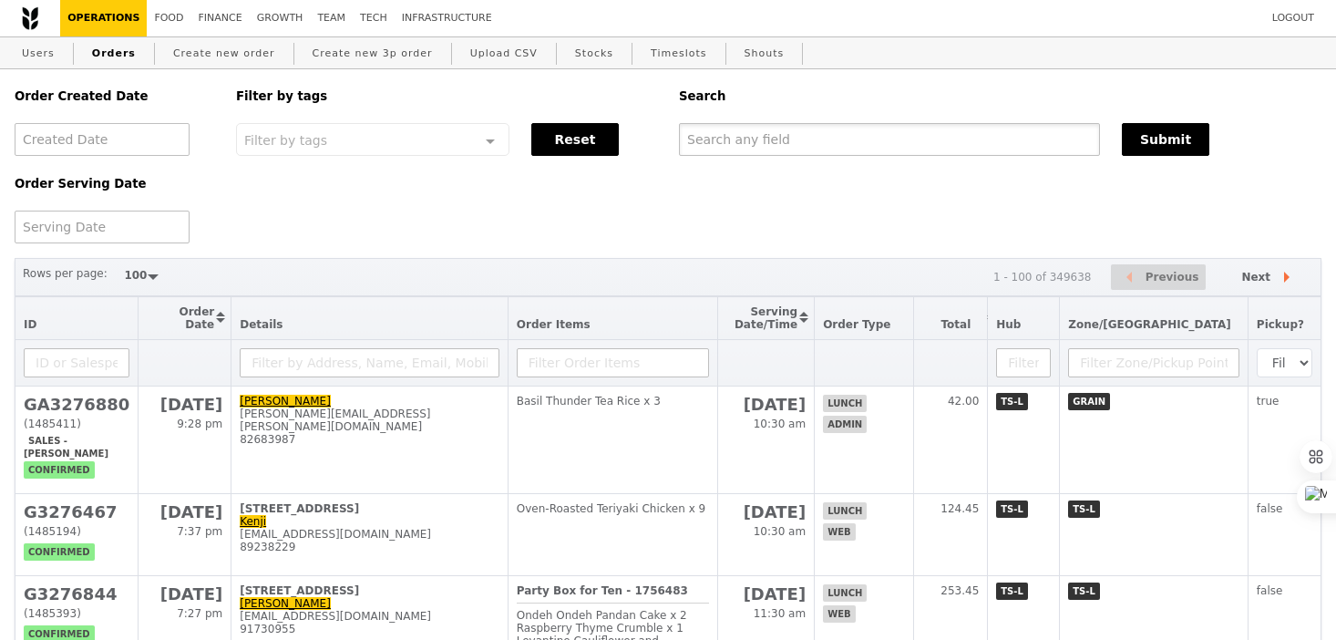
click at [705, 139] on input "text" at bounding box center [889, 139] width 421 height 33
paste input "GA3276880"
type input "GA3276880"
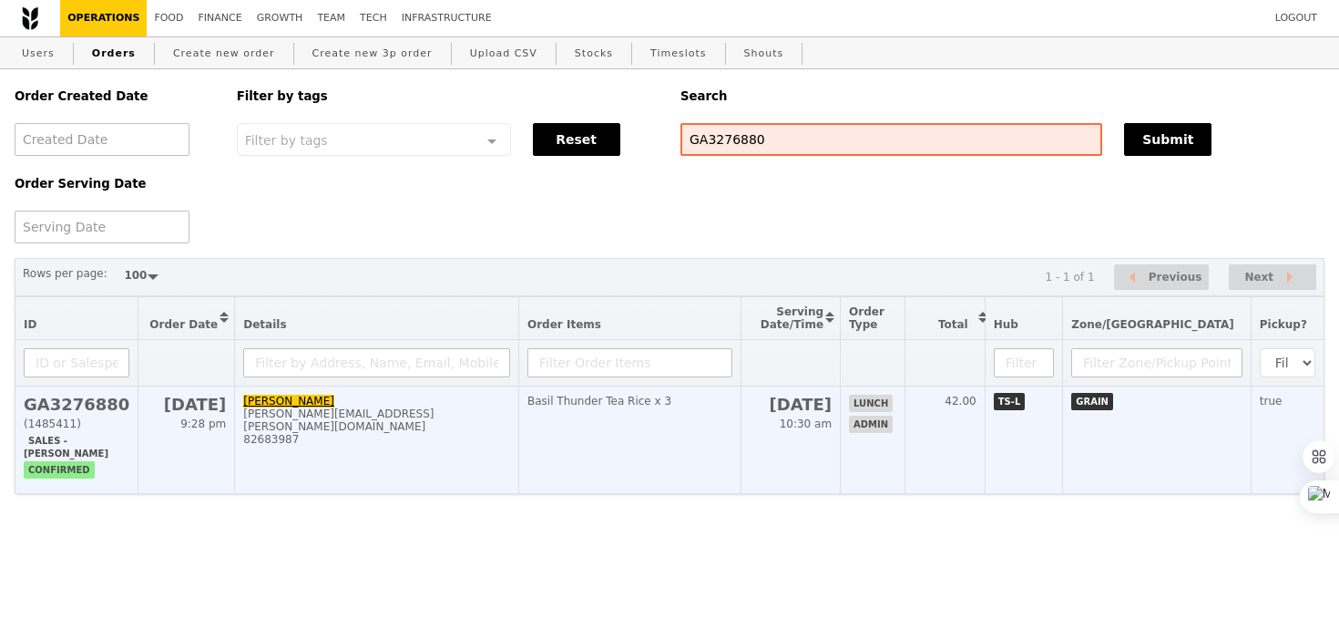
click at [725, 401] on div "Basil Thunder Tea Rice x 3" at bounding box center [630, 401] width 205 height 13
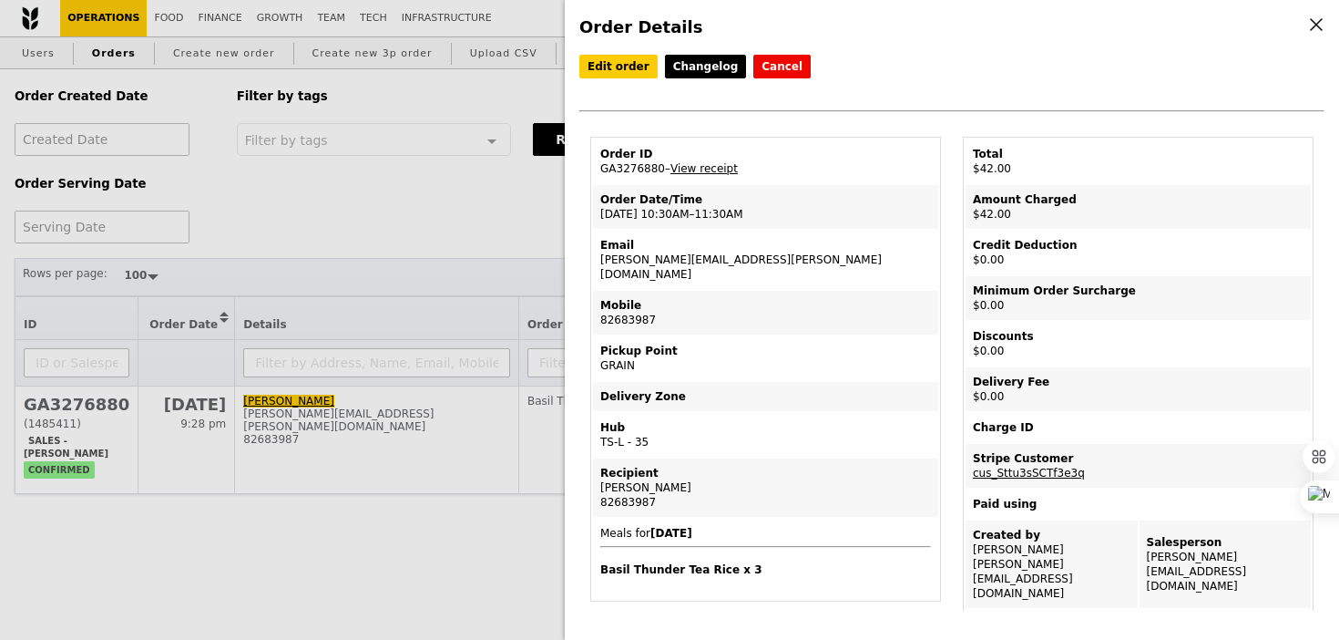
click at [644, 172] on td "Order ID GA3276880 – View receipt" at bounding box center [765, 161] width 345 height 44
copy td "GA3276880"
click at [497, 260] on div "Order Details Edit order Changelog Cancel Order ID GA3276880 – View receipt Ord…" at bounding box center [669, 320] width 1339 height 640
